Goal: Task Accomplishment & Management: Use online tool/utility

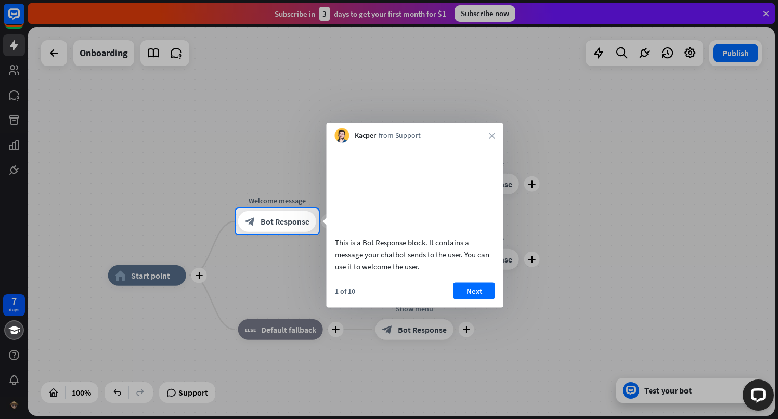
click at [494, 132] on div "Kacper from Support close" at bounding box center [415, 133] width 177 height 20
click at [491, 135] on icon "close" at bounding box center [492, 136] width 6 height 6
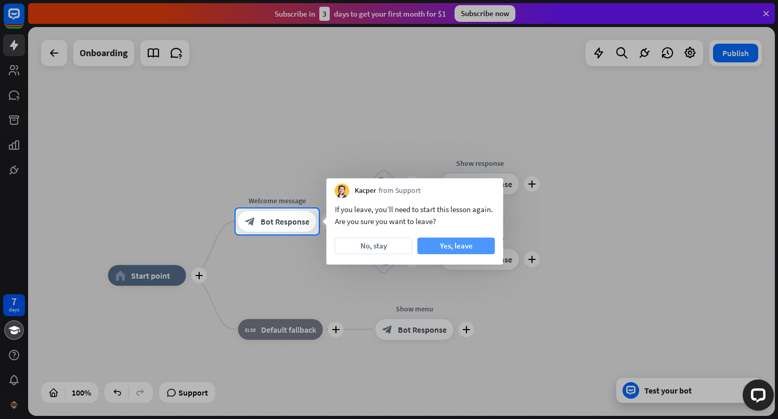
click at [436, 245] on button "Yes, leave" at bounding box center [456, 246] width 77 height 17
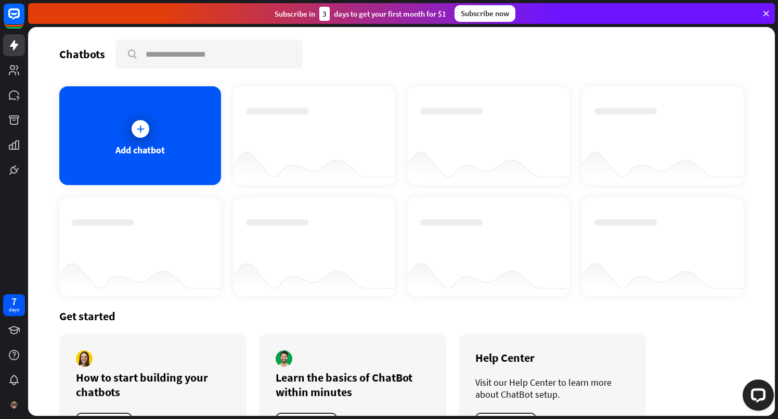
click at [357, 7] on div "Subscribe [DATE] to get your first month for $1" at bounding box center [361, 14] width 172 height 14
click at [357, 15] on div "Subscribe [DATE] to get your first month for $1" at bounding box center [361, 14] width 172 height 14
click at [10, 302] on div "7 days" at bounding box center [14, 305] width 10 height 17
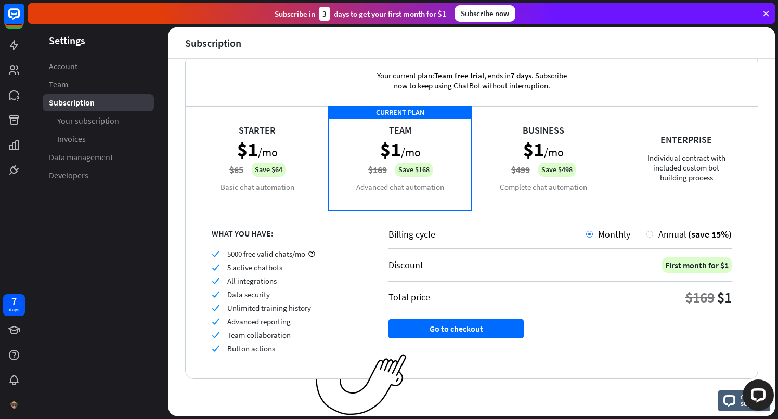
scroll to position [21, 0]
click at [305, 151] on div "Starter $1 /mo $65 Save $64 Basic chat automation" at bounding box center [257, 158] width 143 height 104
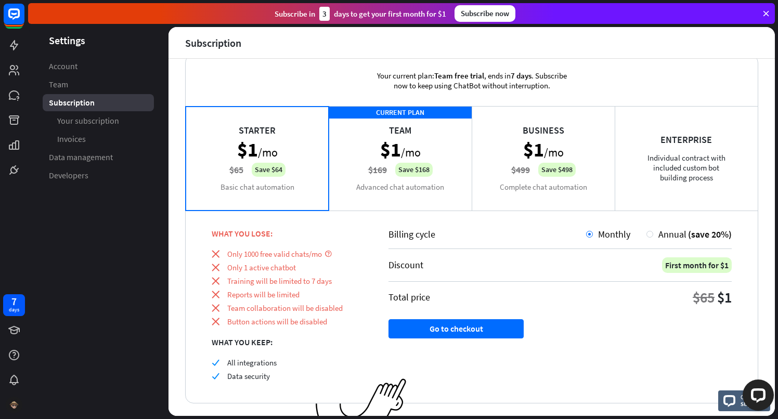
click at [384, 157] on div "CURRENT PLAN Team $1 /mo $169 Save $168 Advanced chat automation" at bounding box center [400, 158] width 143 height 104
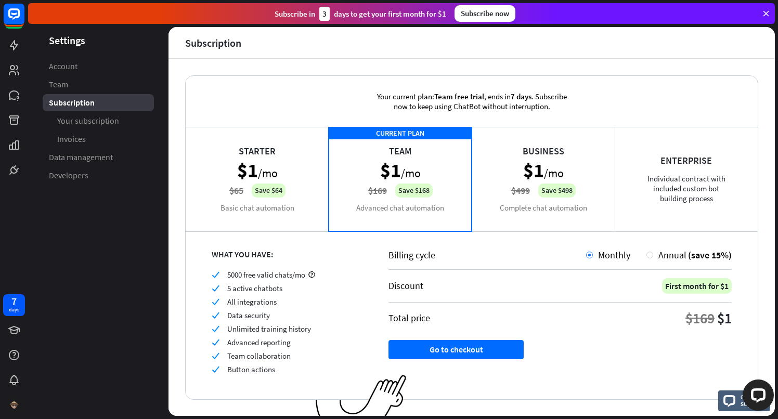
scroll to position [0, 0]
click at [111, 118] on span "Your subscription" at bounding box center [88, 120] width 62 height 11
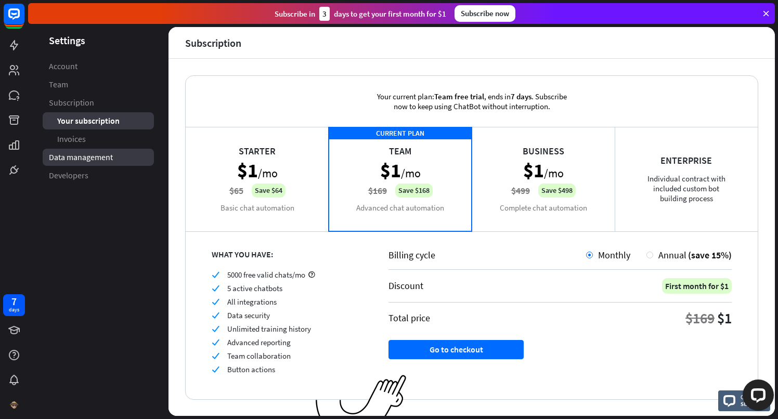
click at [98, 164] on link "Data management" at bounding box center [98, 157] width 111 height 17
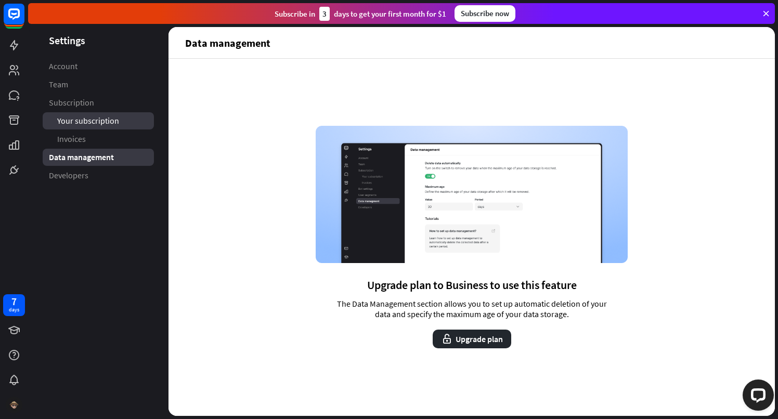
click at [99, 115] on link "Your subscription" at bounding box center [98, 120] width 111 height 17
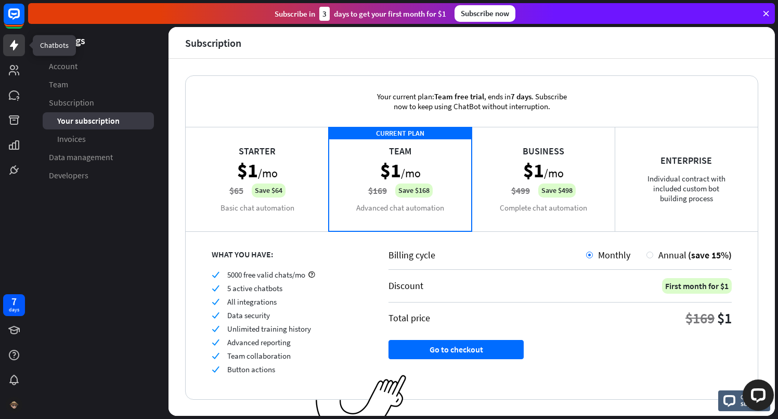
click at [15, 39] on icon at bounding box center [14, 45] width 12 height 12
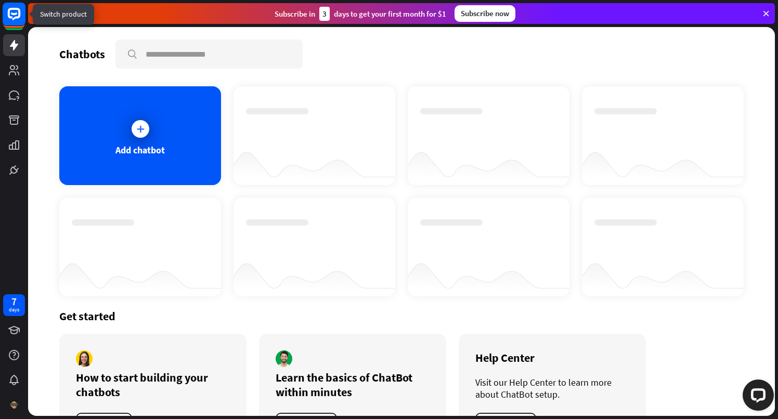
click at [19, 13] on icon at bounding box center [14, 14] width 12 height 12
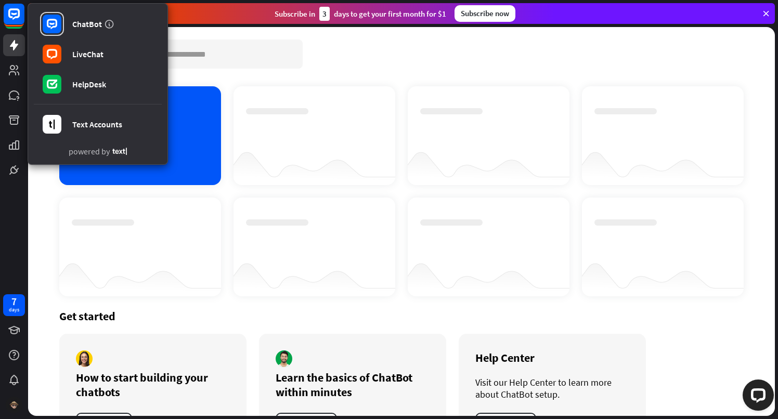
click at [10, 201] on div "ChatBot LiveChat HelpDesk Text Accounts powered by 7 days" at bounding box center [14, 209] width 28 height 419
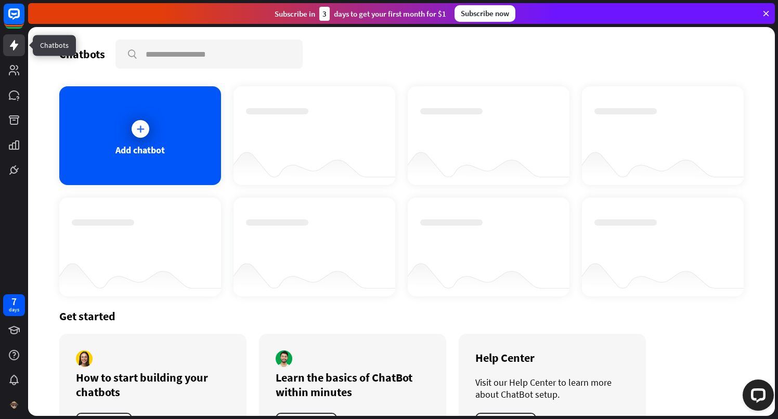
click at [11, 39] on icon at bounding box center [14, 45] width 12 height 12
click at [19, 77] on link at bounding box center [14, 70] width 22 height 22
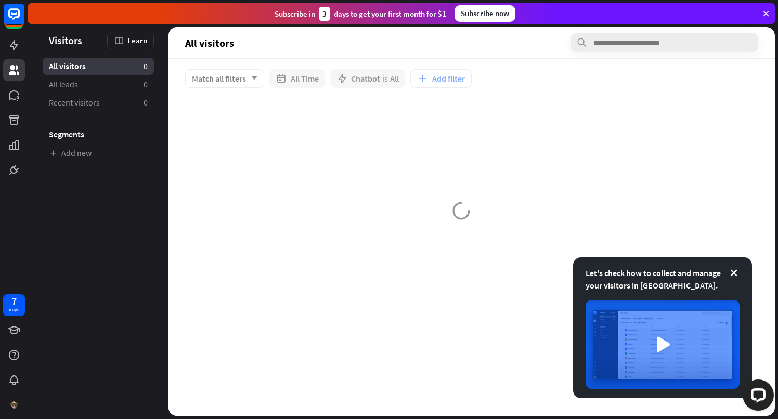
click at [25, 92] on div at bounding box center [14, 90] width 28 height 181
click at [23, 94] on link at bounding box center [14, 95] width 22 height 22
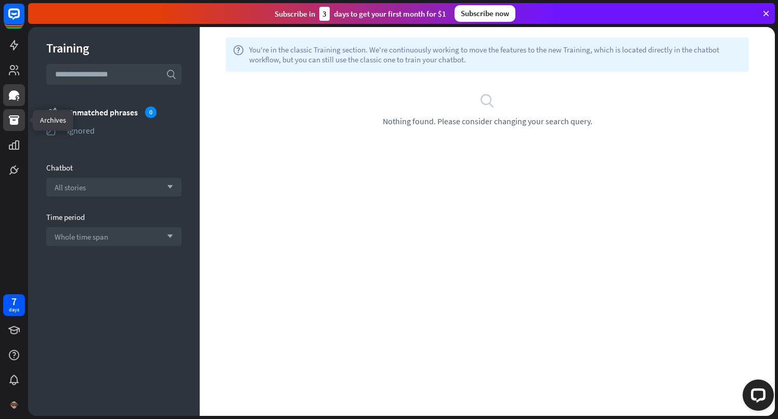
click at [16, 118] on icon at bounding box center [14, 119] width 10 height 9
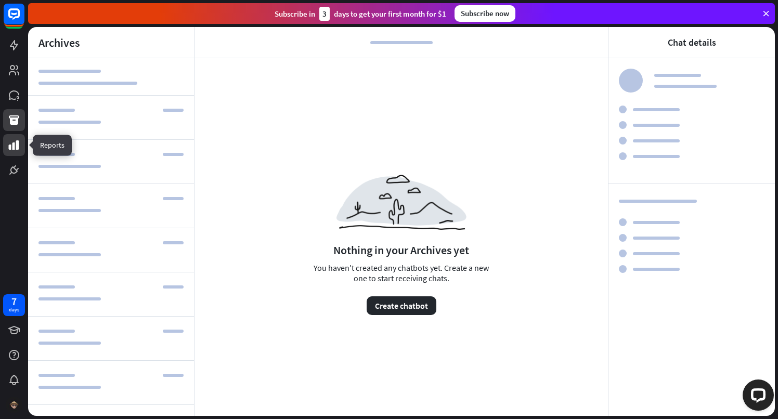
click at [13, 144] on icon at bounding box center [14, 144] width 10 height 9
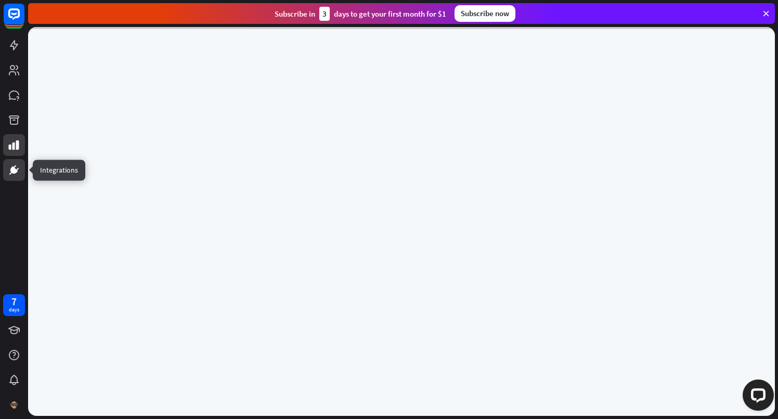
click at [14, 161] on link at bounding box center [14, 170] width 22 height 22
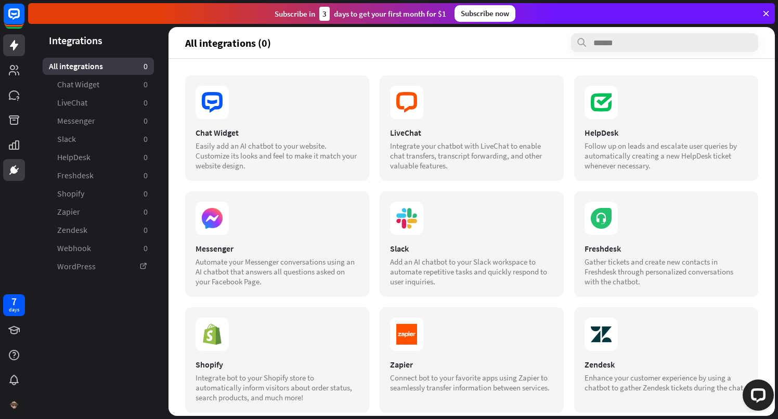
click at [12, 43] on icon at bounding box center [14, 45] width 12 height 12
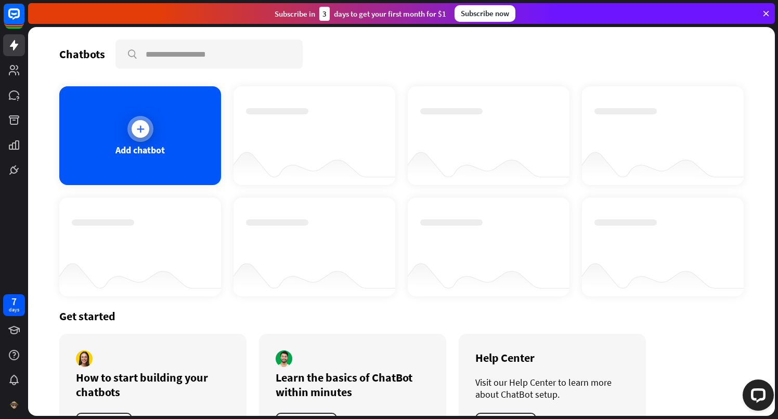
click at [144, 146] on div "Add chatbot" at bounding box center [139, 150] width 49 height 12
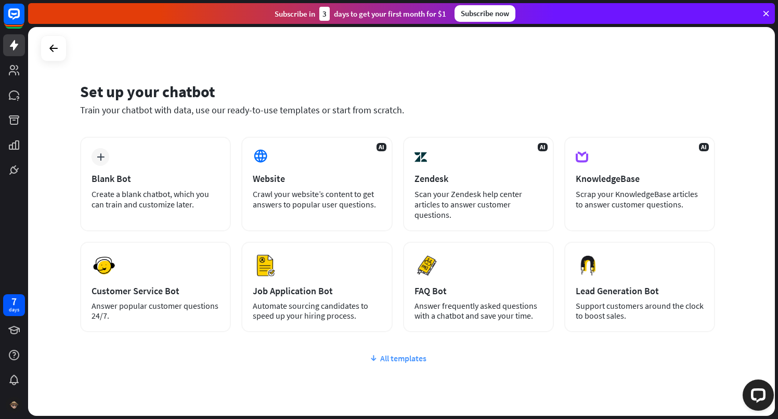
click at [388, 358] on div "All templates" at bounding box center [397, 358] width 635 height 10
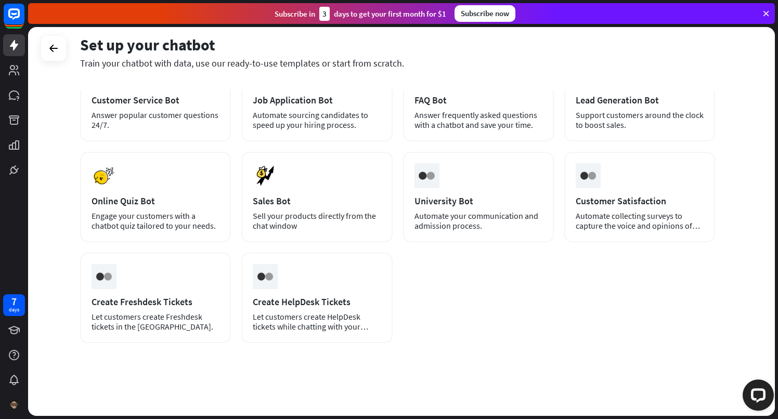
scroll to position [191, 0]
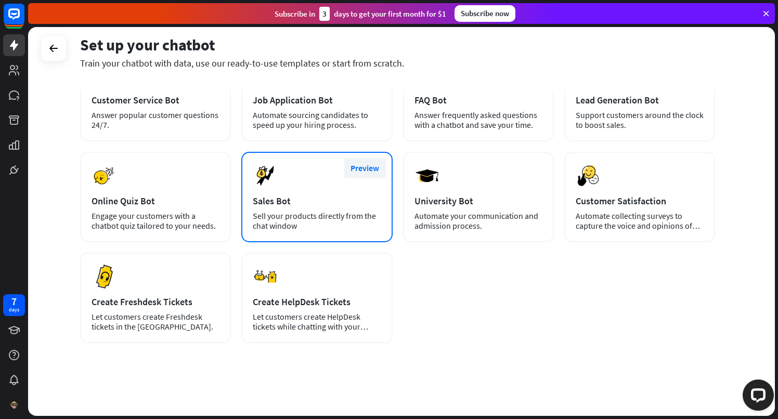
click at [374, 169] on button "Preview" at bounding box center [365, 168] width 42 height 19
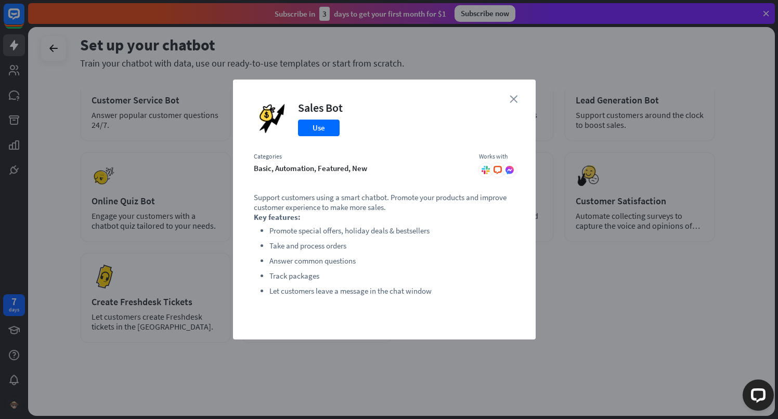
click at [515, 97] on icon "close" at bounding box center [514, 99] width 8 height 8
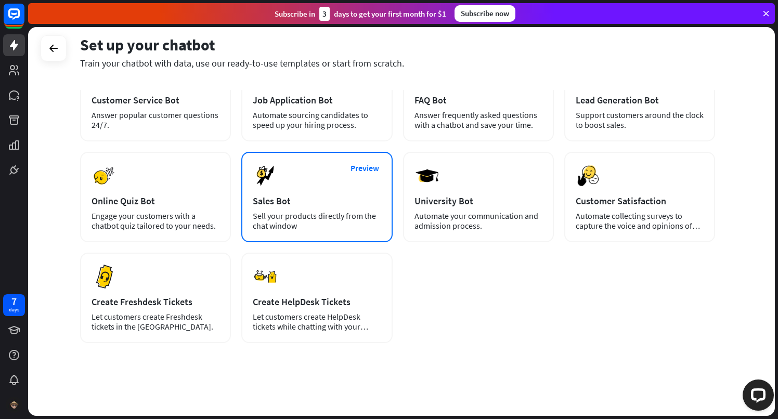
click at [303, 200] on div "Sales Bot" at bounding box center [317, 201] width 128 height 12
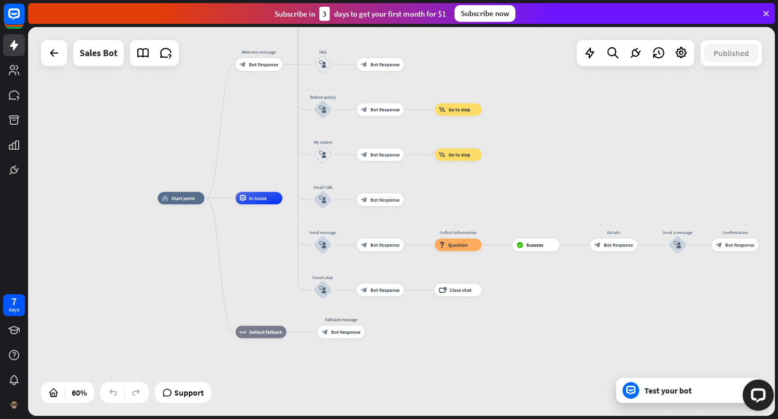
drag, startPoint x: 571, startPoint y: 269, endPoint x: 398, endPoint y: 335, distance: 185.5
click at [398, 335] on div "home_2 Start point Welcome message block_bot_response Bot Response Main menu bl…" at bounding box center [381, 314] width 447 height 233
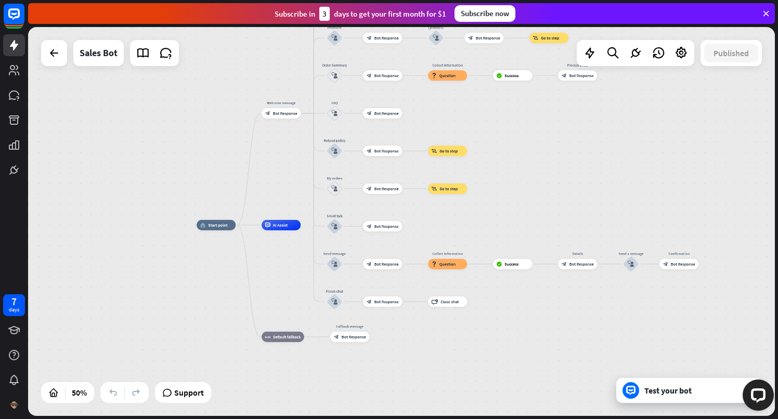
drag, startPoint x: 417, startPoint y: 343, endPoint x: 427, endPoint y: 362, distance: 21.9
click at [427, 362] on div "home_2 Start point Welcome message block_bot_response Bot Response Main menu bl…" at bounding box center [383, 322] width 373 height 194
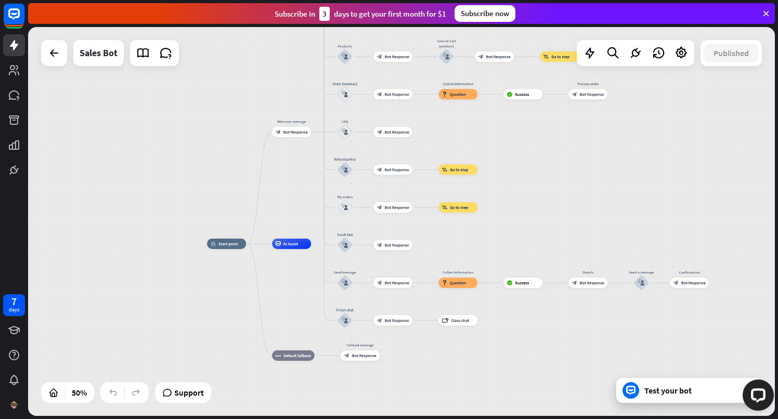
click at [529, 238] on div "home_2 Start point Welcome message block_bot_response Bot Response Main menu bl…" at bounding box center [401, 221] width 747 height 389
click at [634, 59] on icon at bounding box center [636, 53] width 14 height 14
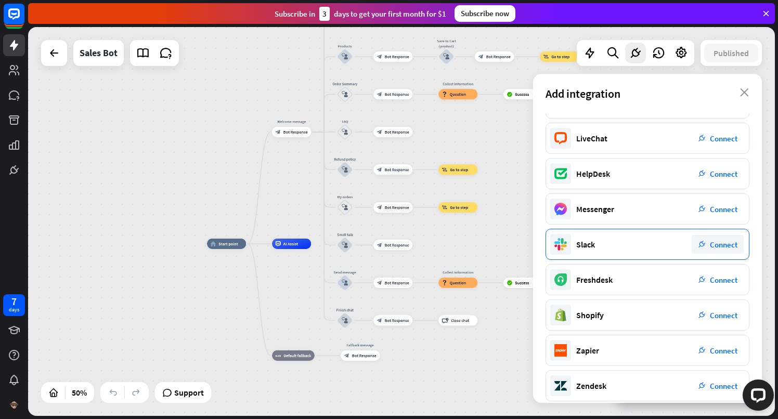
scroll to position [29, 0]
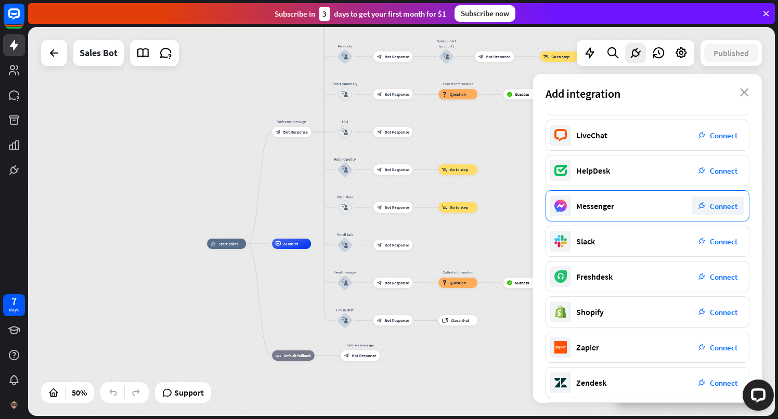
click at [722, 203] on span "Connect" at bounding box center [724, 206] width 28 height 10
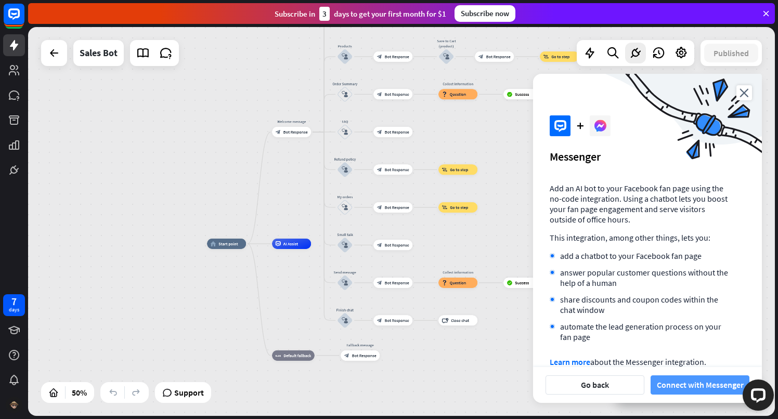
click at [694, 382] on button "Connect with Messenger" at bounding box center [700, 384] width 99 height 19
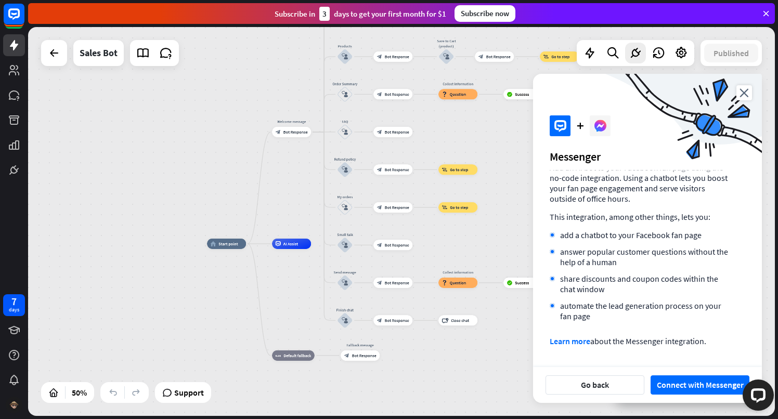
scroll to position [21, 0]
click at [692, 388] on button "Connect with Messenger" at bounding box center [700, 384] width 99 height 19
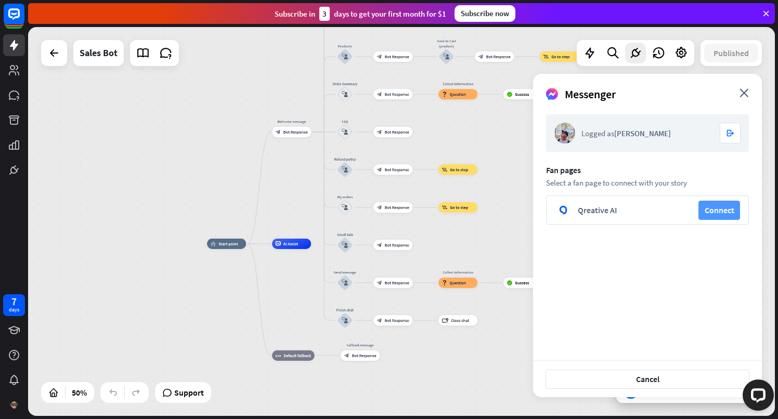
click at [720, 213] on button "Connect" at bounding box center [719, 210] width 42 height 19
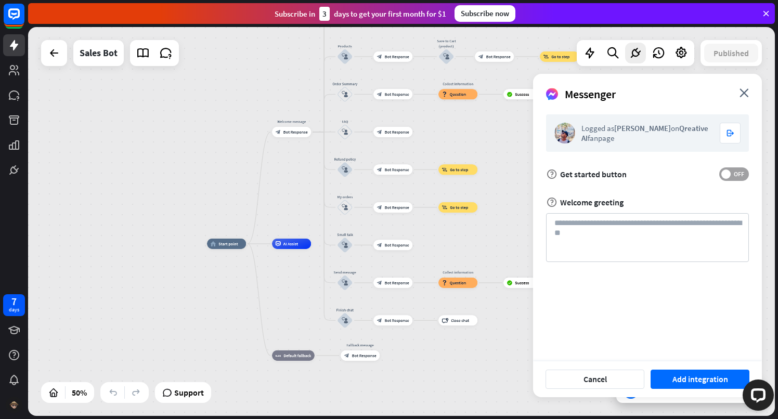
click at [735, 174] on span "OFF" at bounding box center [739, 174] width 16 height 8
click at [651, 245] on textarea at bounding box center [647, 237] width 203 height 49
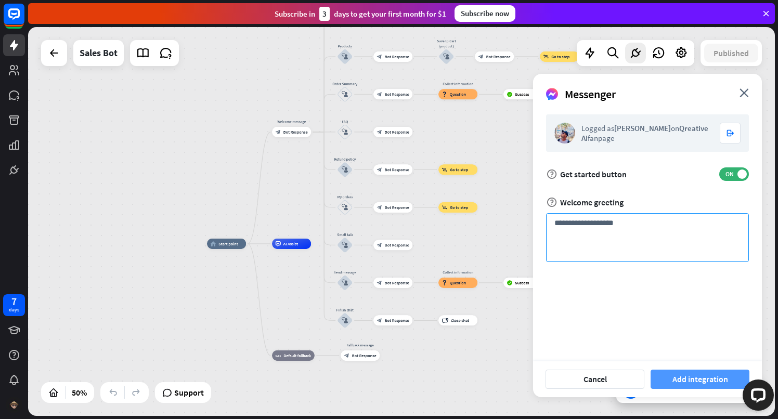
type textarea "**********"
click at [701, 376] on button "Add integration" at bounding box center [700, 379] width 99 height 19
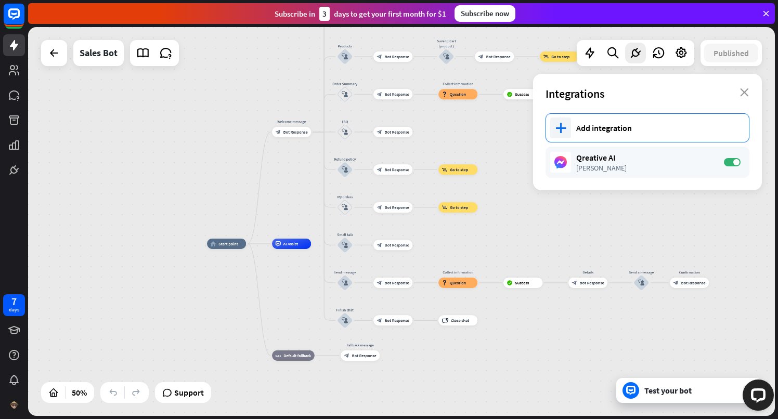
click at [622, 132] on div "Add integration" at bounding box center [657, 128] width 162 height 10
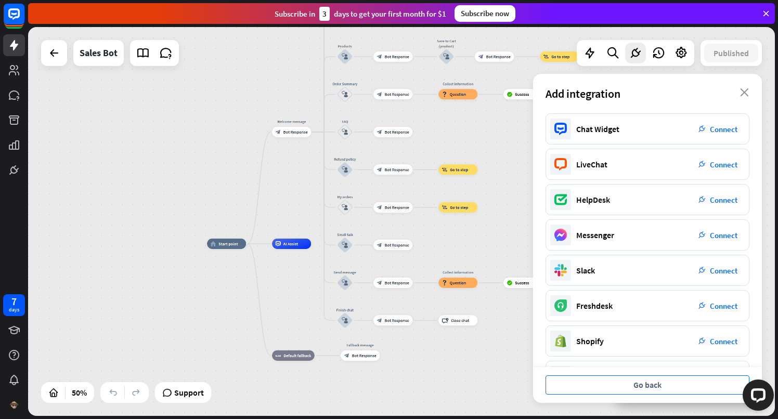
click at [649, 388] on button "Go back" at bounding box center [647, 384] width 204 height 19
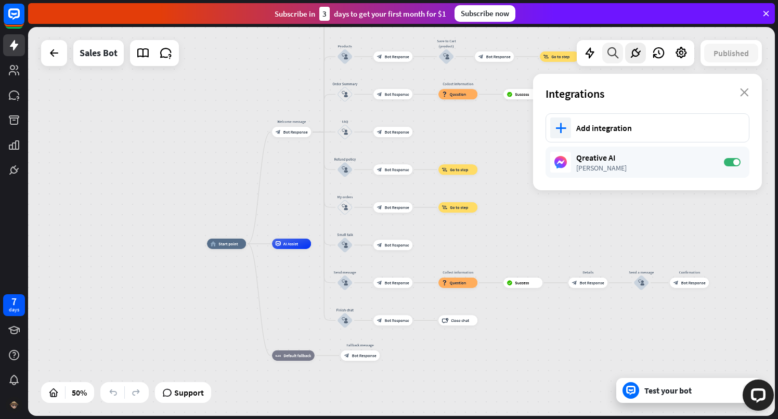
click at [615, 52] on icon at bounding box center [613, 53] width 14 height 14
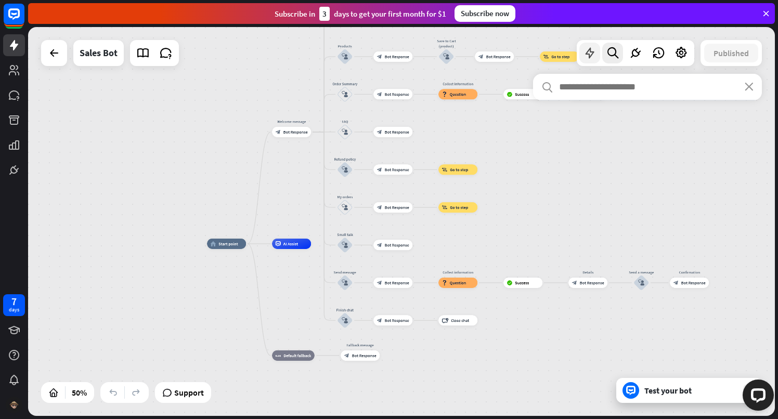
click at [596, 49] on icon at bounding box center [590, 53] width 14 height 14
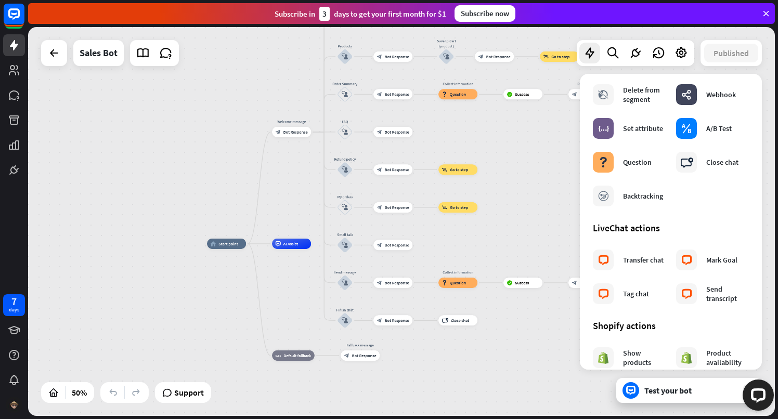
scroll to position [135, 0]
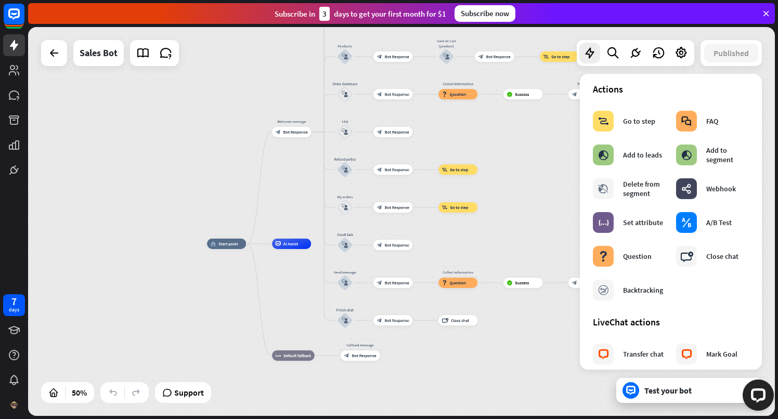
click at [501, 198] on div "home_2 Start point Welcome message block_bot_response Bot Response Main menu bl…" at bounding box center [401, 221] width 747 height 389
click at [672, 394] on div "Test your bot" at bounding box center [691, 390] width 94 height 10
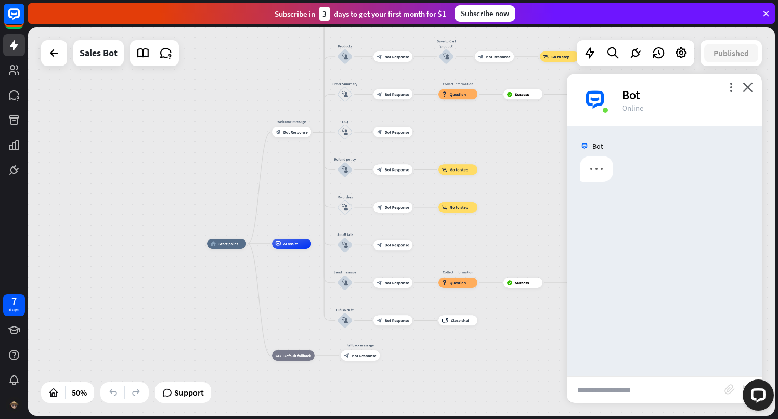
click at [657, 390] on input "text" at bounding box center [646, 390] width 158 height 26
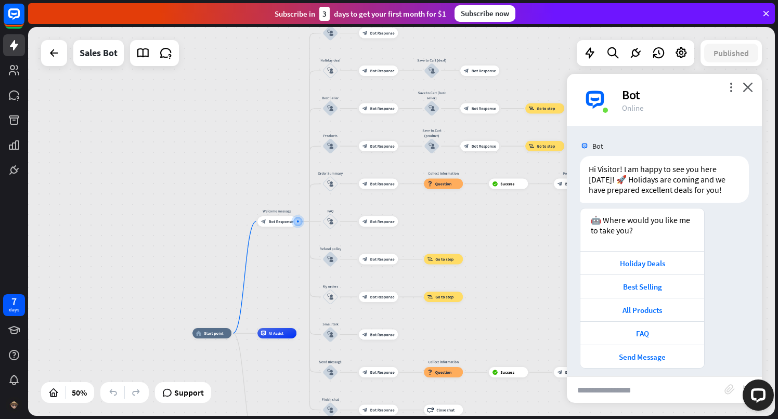
scroll to position [8, 0]
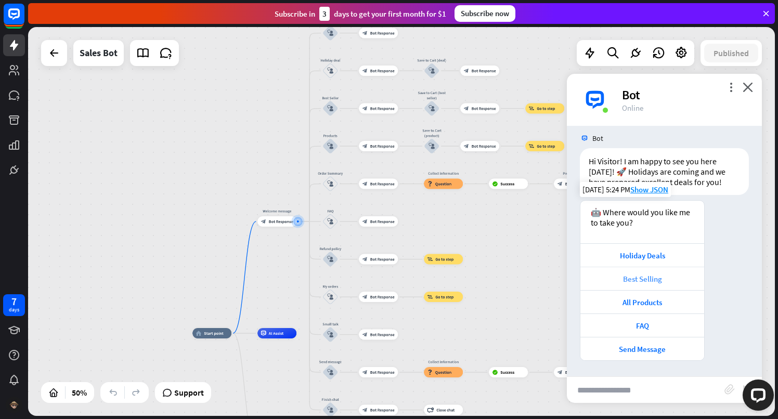
click at [644, 279] on div "Best Selling" at bounding box center [642, 279] width 113 height 10
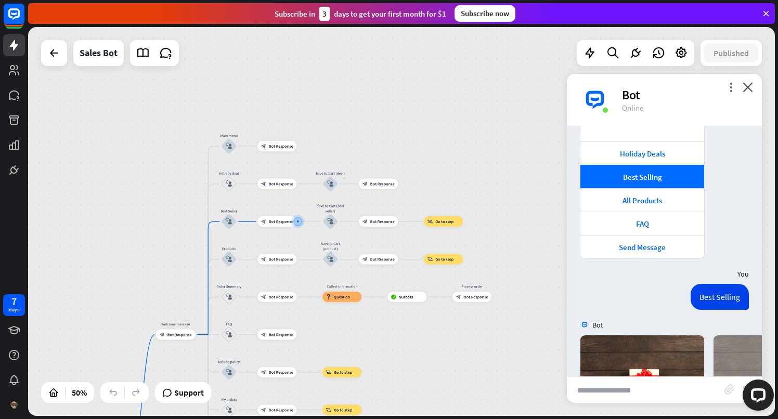
scroll to position [266, 0]
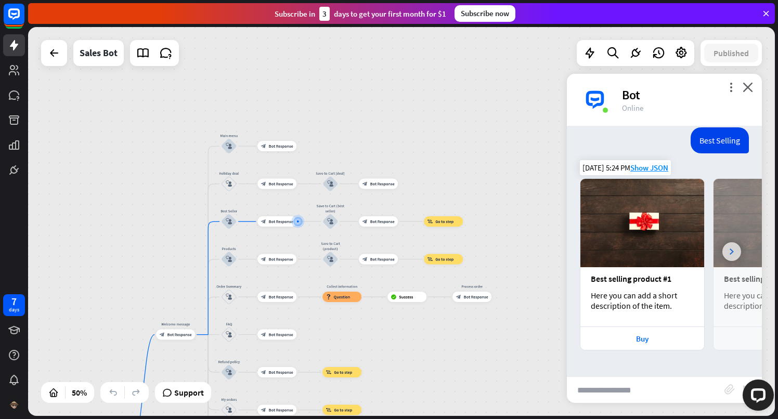
click at [739, 247] on div at bounding box center [731, 251] width 19 height 19
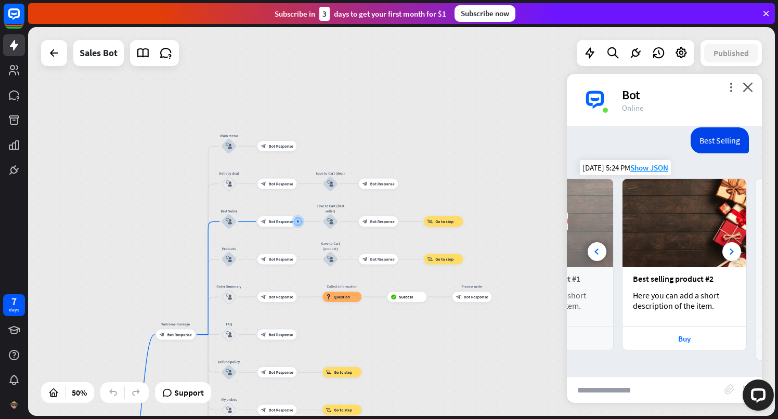
scroll to position [0, 111]
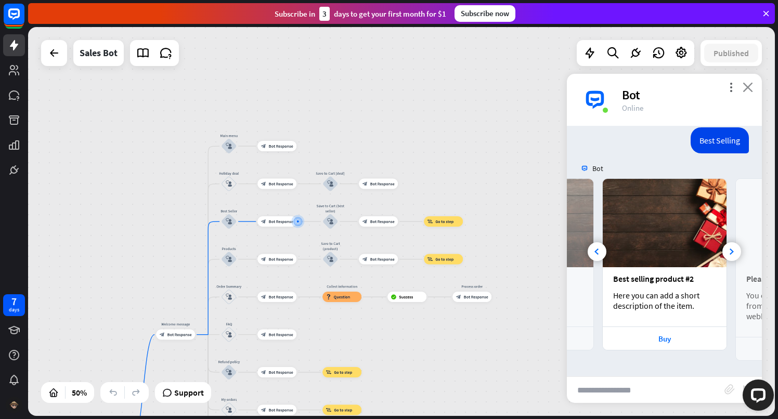
click at [747, 90] on icon "close" at bounding box center [748, 87] width 10 height 10
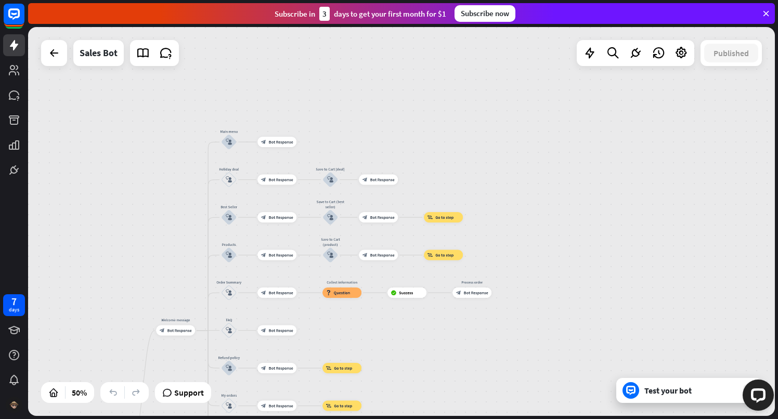
drag, startPoint x: 549, startPoint y: 161, endPoint x: 666, endPoint y: 107, distance: 129.4
click at [666, 107] on div "home_2 Start point Welcome message block_bot_response Bot Response Main menu bl…" at bounding box center [401, 221] width 747 height 389
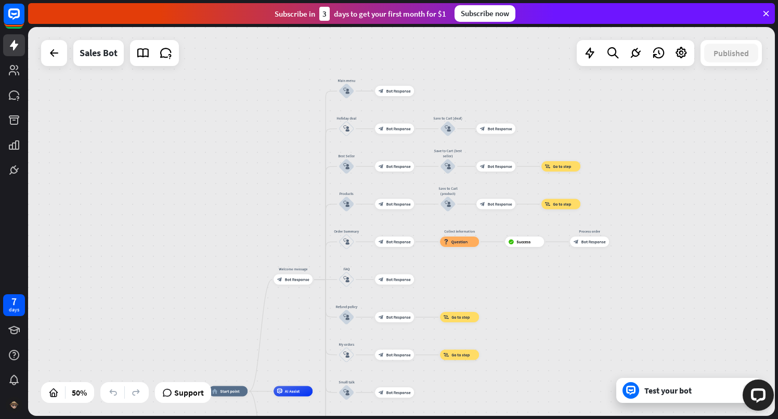
drag, startPoint x: 259, startPoint y: 297, endPoint x: 308, endPoint y: 184, distance: 123.9
click at [308, 185] on div "home_2 Start point Welcome message block_bot_response Bot Response Main menu bl…" at bounding box center [401, 221] width 747 height 389
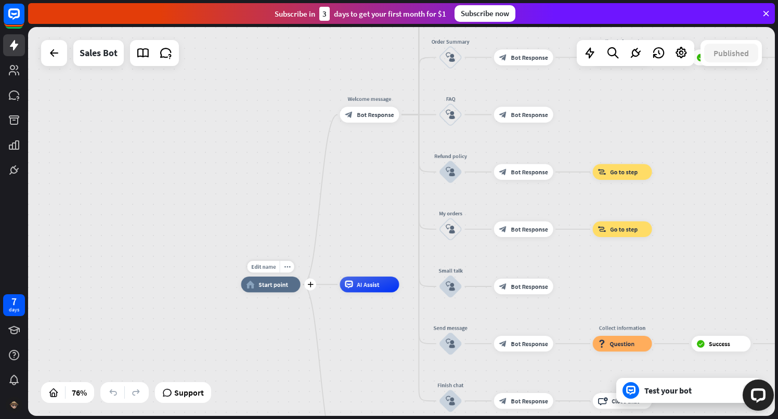
click at [272, 281] on span "Start point" at bounding box center [273, 285] width 30 height 8
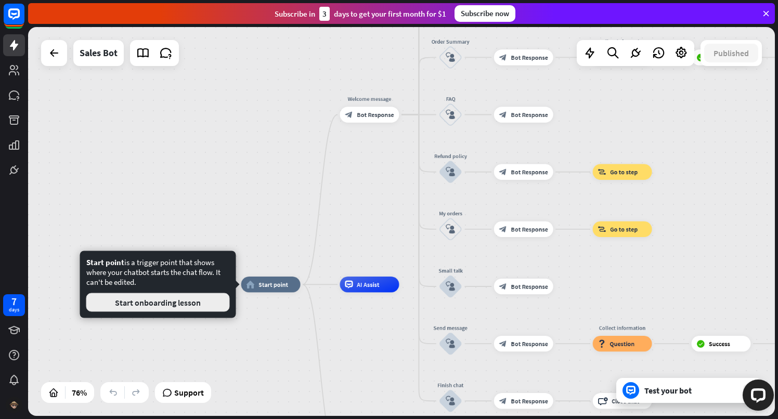
click at [175, 306] on button "Start onboarding lesson" at bounding box center [158, 302] width 144 height 19
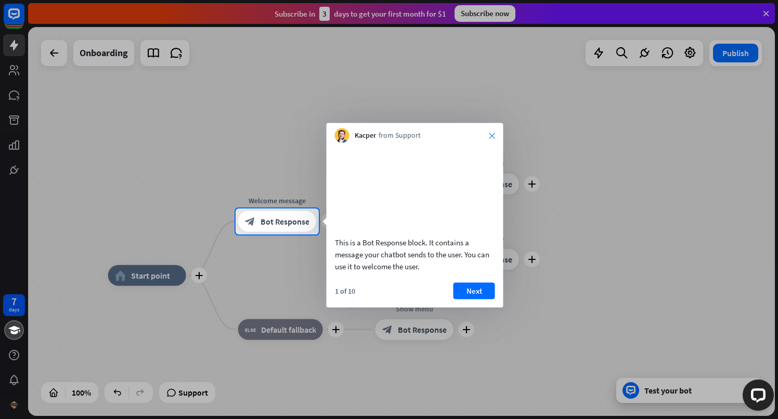
click at [492, 136] on icon "close" at bounding box center [492, 136] width 6 height 6
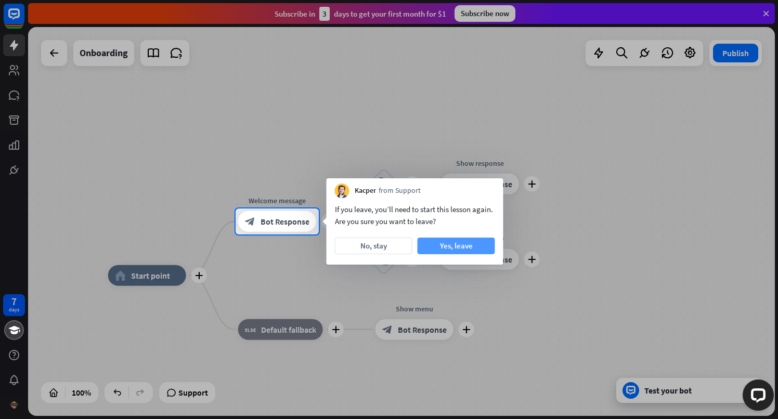
click at [443, 245] on button "Yes, leave" at bounding box center [456, 246] width 77 height 17
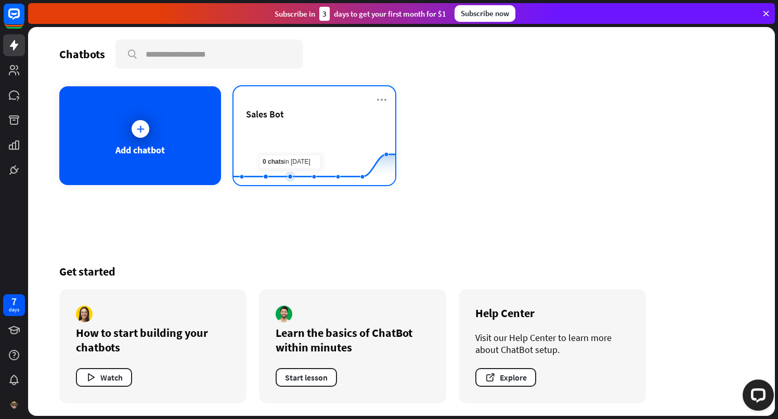
click at [309, 141] on rect at bounding box center [314, 159] width 162 height 65
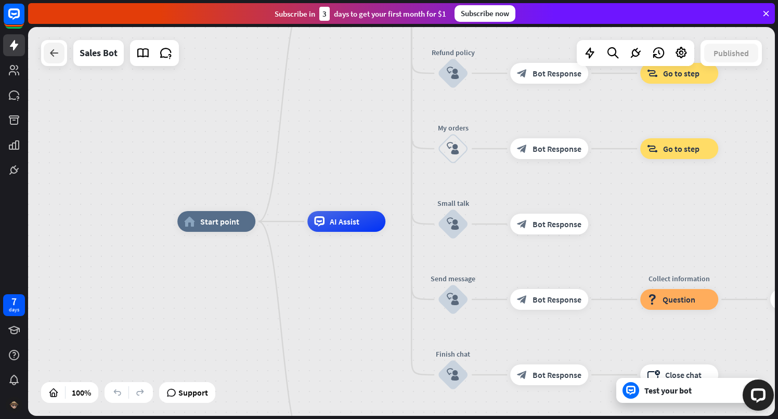
click at [55, 51] on icon at bounding box center [54, 53] width 12 height 12
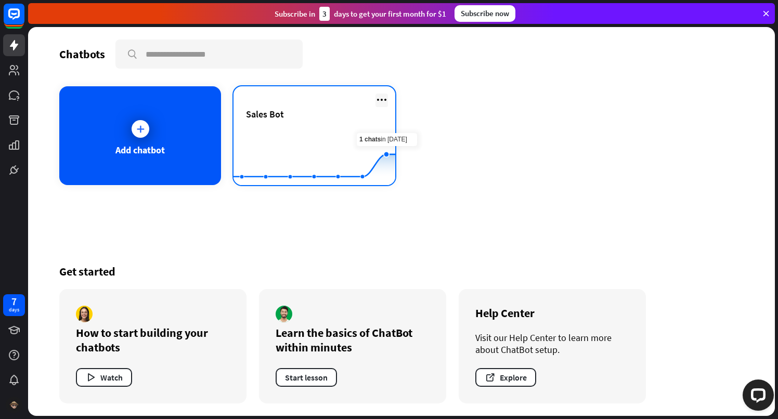
click at [379, 104] on icon at bounding box center [381, 100] width 12 height 12
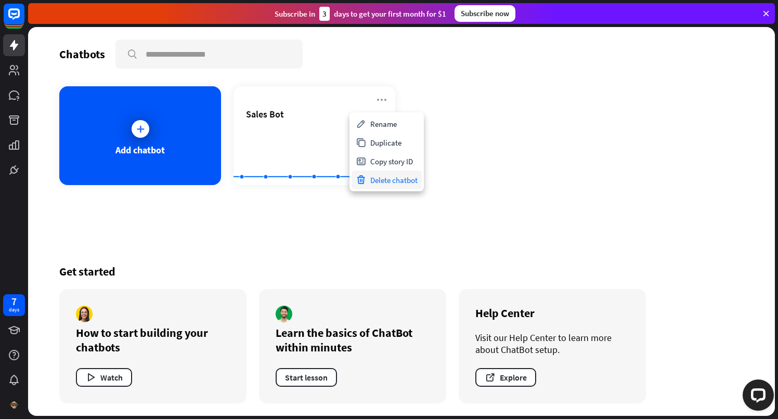
click at [401, 178] on div "Delete chatbot" at bounding box center [387, 180] width 70 height 19
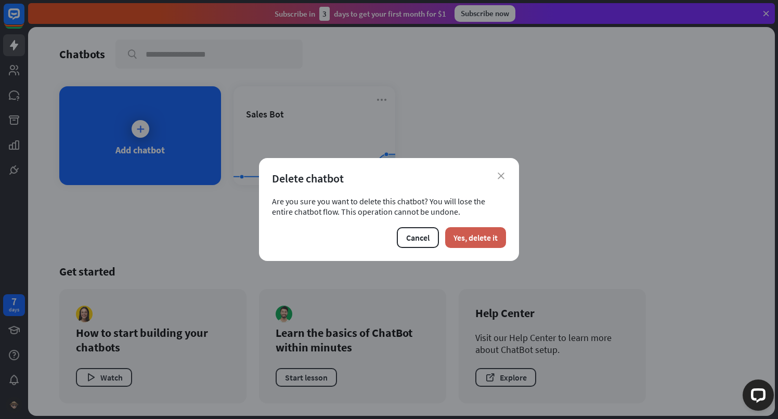
click at [473, 244] on button "Yes, delete it" at bounding box center [475, 237] width 61 height 21
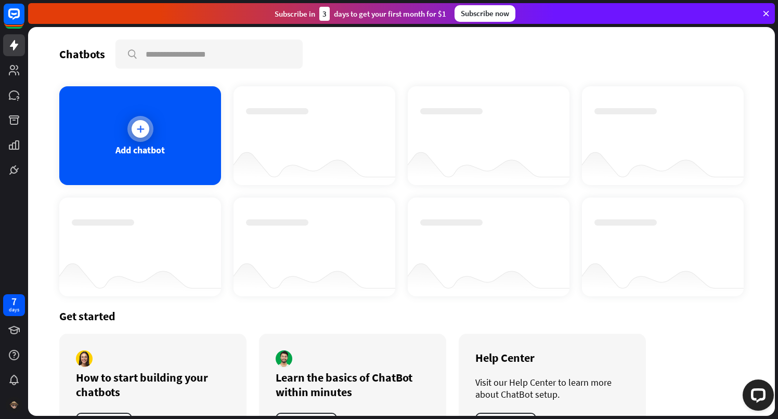
click at [161, 125] on div "Add chatbot" at bounding box center [140, 135] width 162 height 99
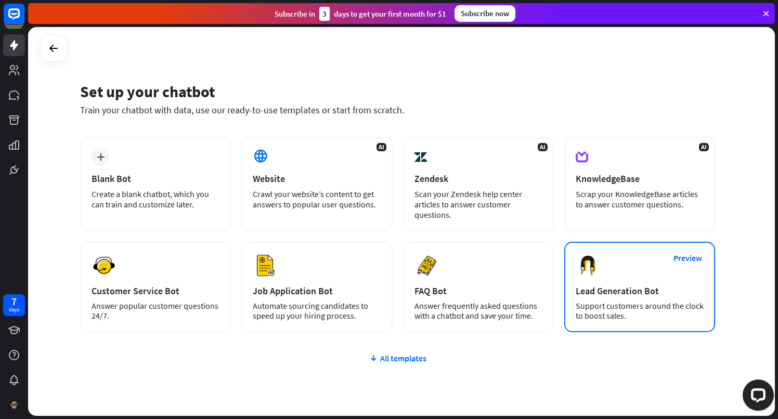
click at [660, 310] on div "Support customers around the clock to boost sales." at bounding box center [640, 311] width 128 height 20
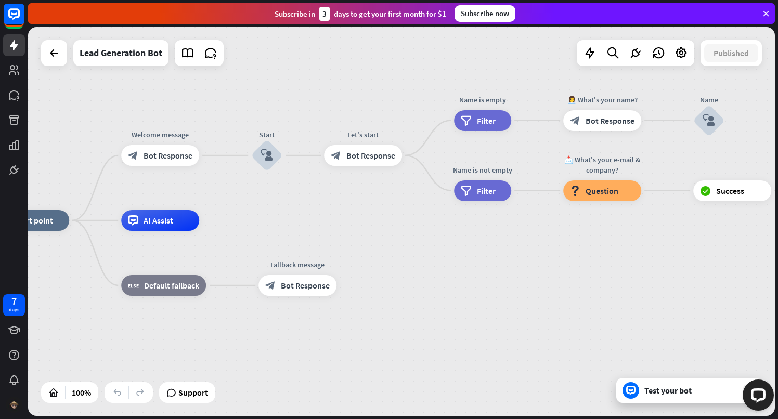
drag, startPoint x: 663, startPoint y: 301, endPoint x: 476, endPoint y: 298, distance: 186.7
click at [476, 298] on div "home_2 Start point Welcome message block_bot_response Bot Response Start block_…" at bounding box center [364, 414] width 747 height 389
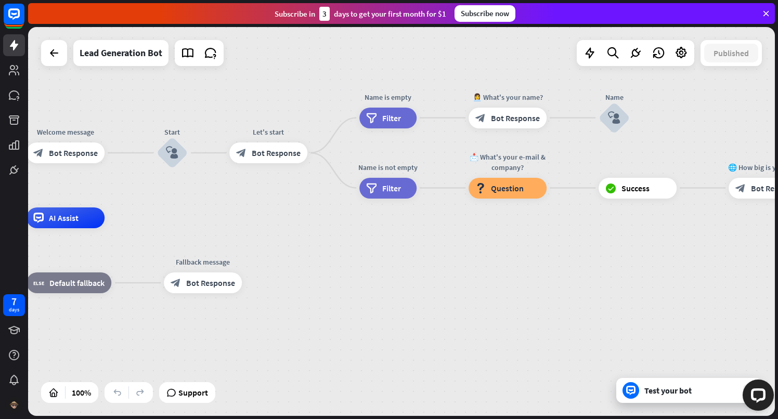
drag, startPoint x: 573, startPoint y: 285, endPoint x: 479, endPoint y: 284, distance: 94.1
click at [479, 284] on div "home_2 Start point Welcome message block_bot_response Bot Response Start block_…" at bounding box center [270, 412] width 747 height 389
click at [630, 46] on div at bounding box center [635, 53] width 21 height 21
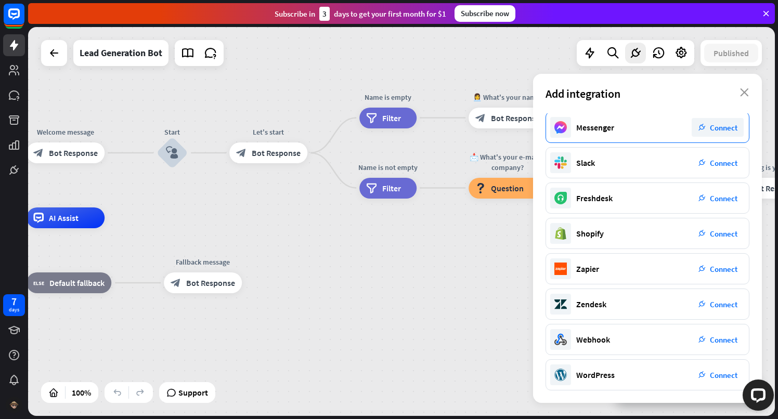
scroll to position [108, 0]
click at [721, 123] on span "Connect" at bounding box center [724, 128] width 28 height 10
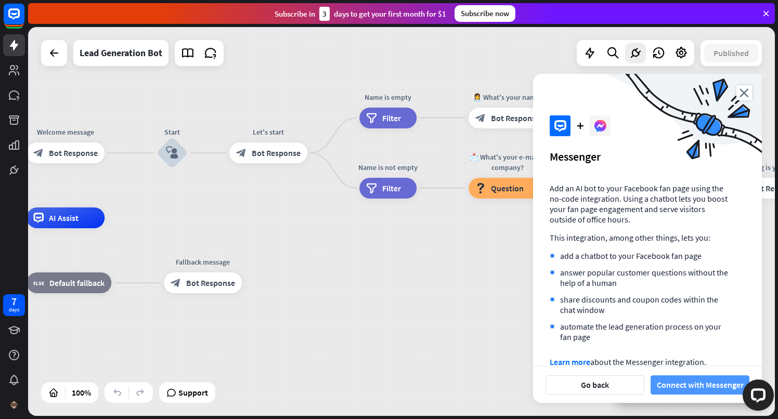
click at [696, 388] on button "Connect with Messenger" at bounding box center [700, 384] width 99 height 19
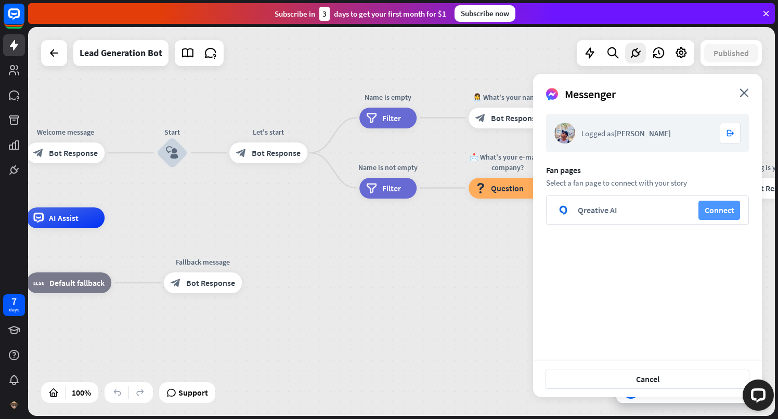
click at [709, 210] on button "Connect" at bounding box center [719, 210] width 42 height 19
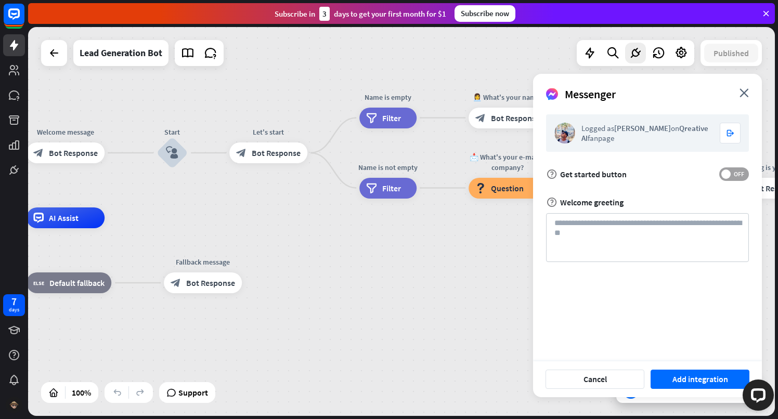
click at [737, 170] on span "OFF" at bounding box center [739, 174] width 16 height 8
click at [685, 372] on button "Add integration" at bounding box center [700, 379] width 99 height 19
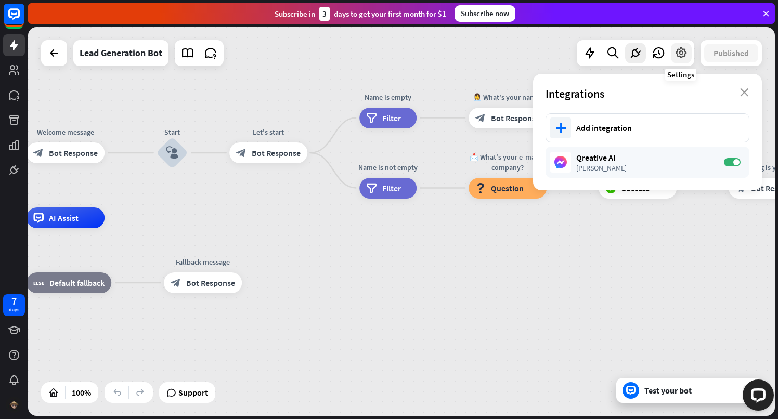
click at [680, 51] on icon at bounding box center [681, 53] width 14 height 14
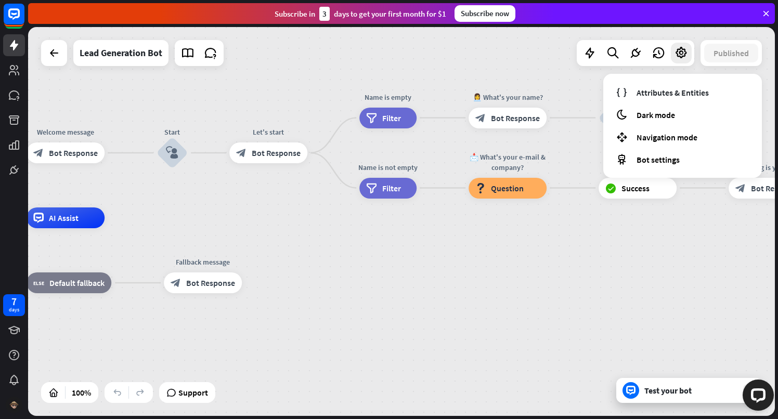
click at [673, 242] on div "home_2 Start point Welcome message block_bot_response Bot Response Start block_…" at bounding box center [401, 221] width 747 height 389
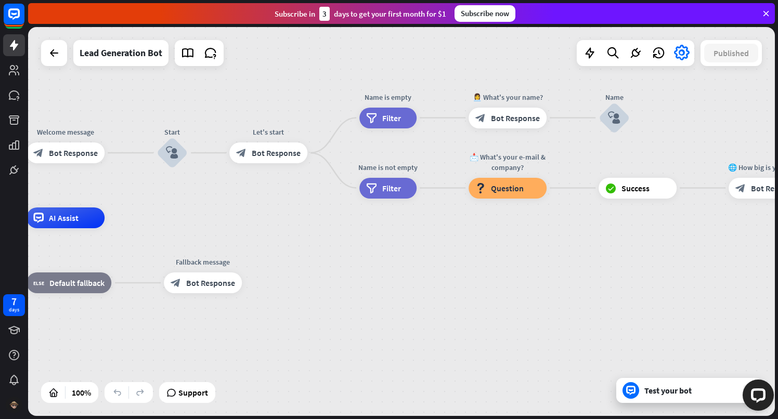
click at [675, 311] on div "home_2 Start point Welcome message block_bot_response Bot Response Start block_…" at bounding box center [401, 221] width 747 height 389
